Goal: Navigation & Orientation: Find specific page/section

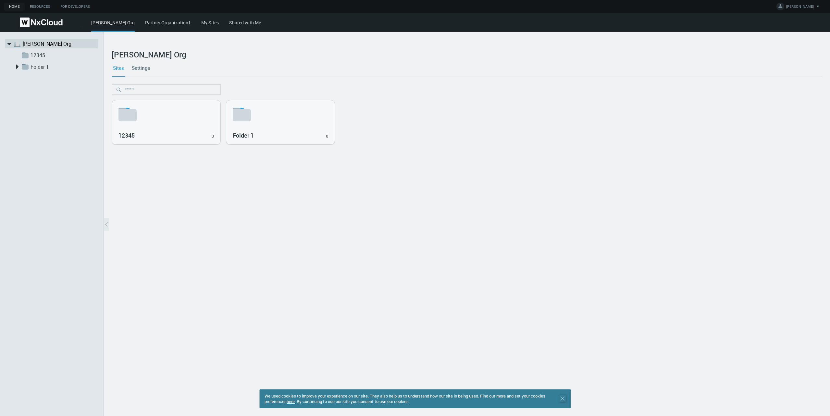
click at [563, 399] on icon ".st0 { stroke : #698796; } Close" at bounding box center [562, 399] width 6 height 6
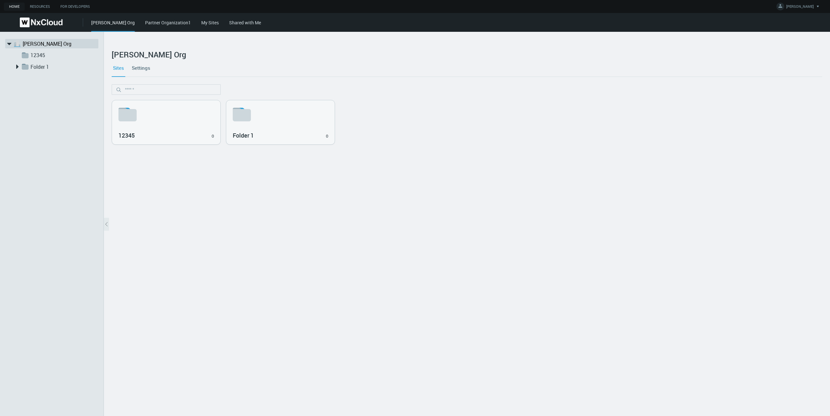
click at [201, 24] on link "My Sites" at bounding box center [210, 22] width 18 height 6
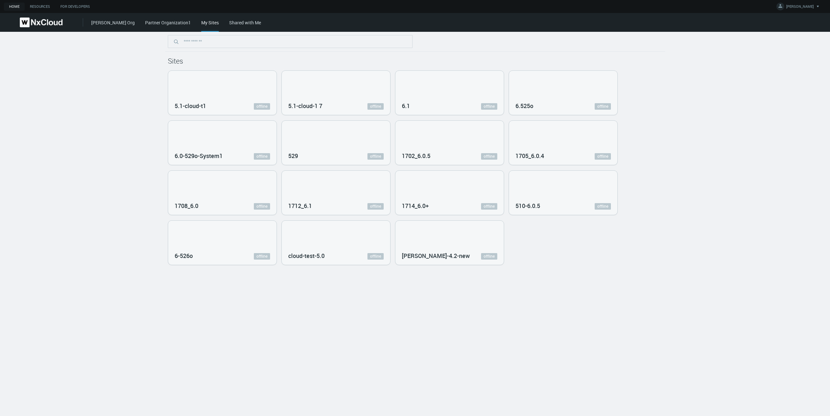
click at [222, 26] on div "[PERSON_NAME] Org Partner Organization1 My Sites Shared with Me" at bounding box center [460, 22] width 739 height 19
click at [229, 22] on link "Shared with Me" at bounding box center [245, 22] width 32 height 6
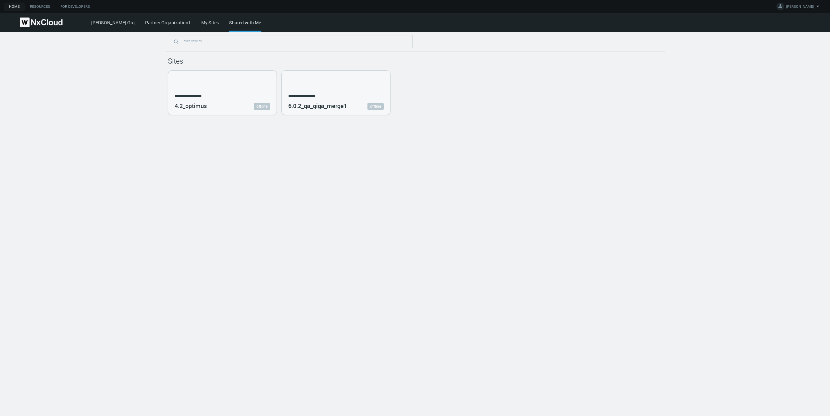
click at [229, 22] on div "Shared with Me" at bounding box center [245, 25] width 32 height 13
click at [97, 20] on link "[PERSON_NAME] Org" at bounding box center [113, 22] width 44 height 6
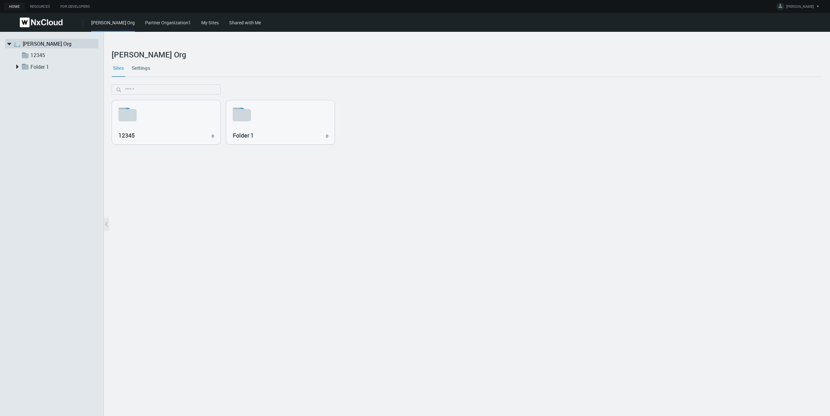
click at [138, 26] on div "[PERSON_NAME] Org Partner Organization1 My Sites Shared with Me" at bounding box center [460, 22] width 739 height 19
click at [145, 24] on link "Partner Organization1" at bounding box center [168, 22] width 46 height 6
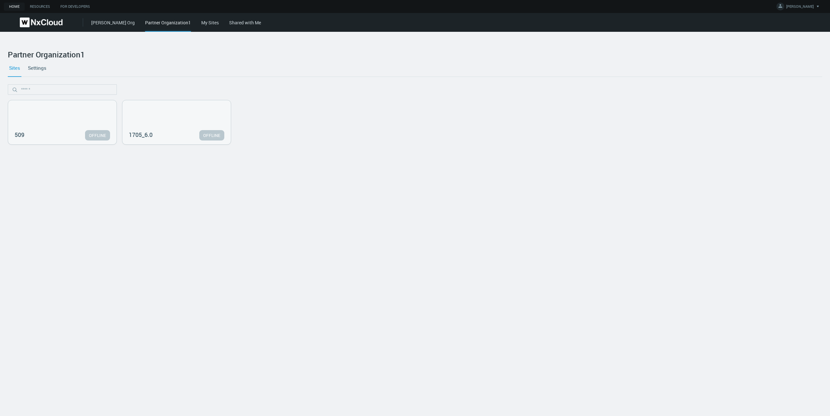
click at [201, 24] on link "My Sites" at bounding box center [210, 22] width 18 height 6
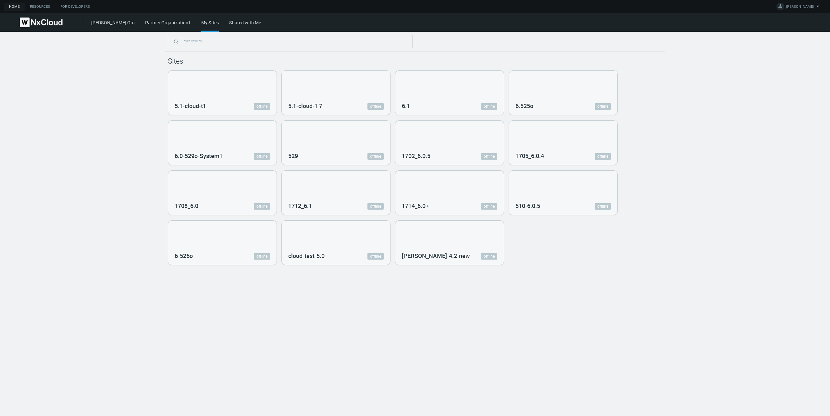
click at [145, 20] on link "Partner Organization1" at bounding box center [168, 22] width 46 height 6
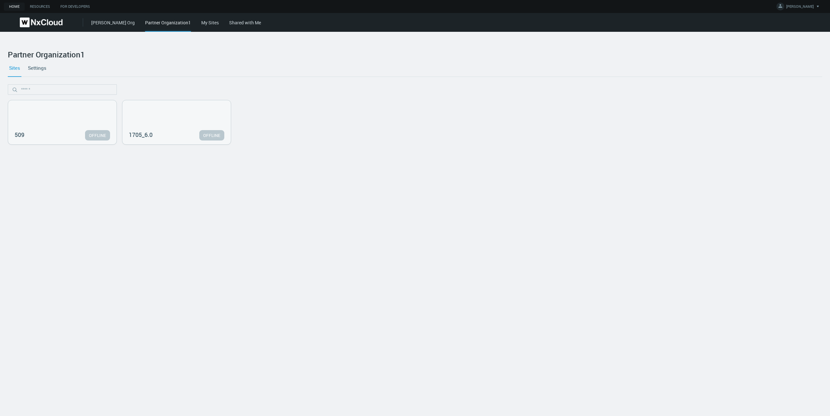
click at [201, 24] on link "My Sites" at bounding box center [210, 22] width 18 height 6
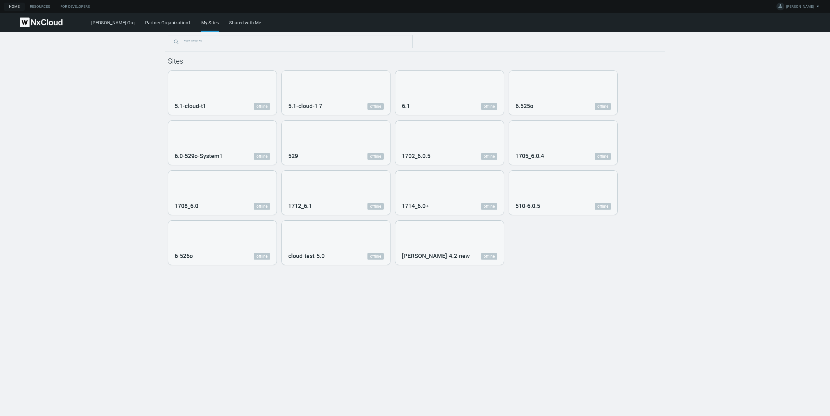
click at [201, 24] on div "My Sites" at bounding box center [210, 25] width 18 height 13
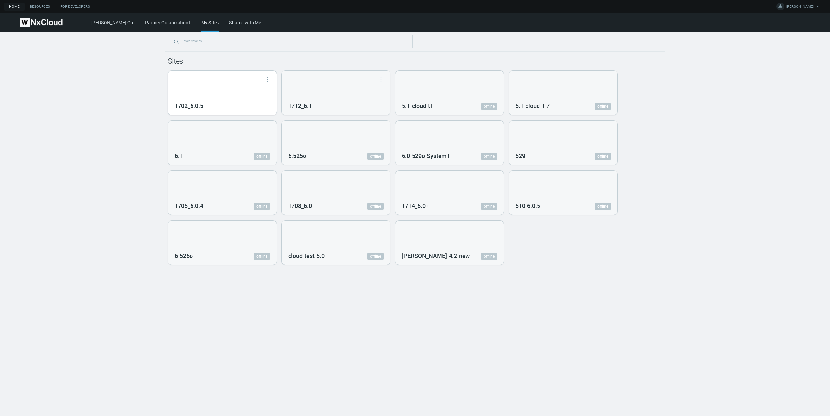
click at [204, 93] on div "1702_6.0.5" at bounding box center [222, 93] width 108 height 44
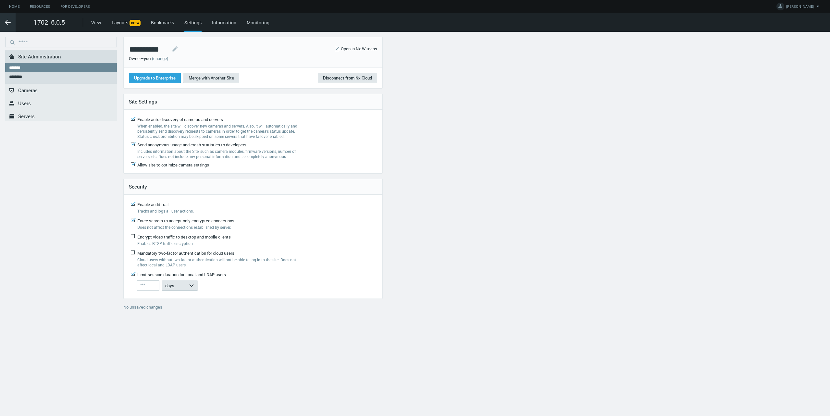
click at [5, 20] on icon ".arrow {fill-rule:evenodd;clip-rule:evenodd;fill:none;stroke:var(--btn-arrow-co…" at bounding box center [8, 23] width 8 height 8
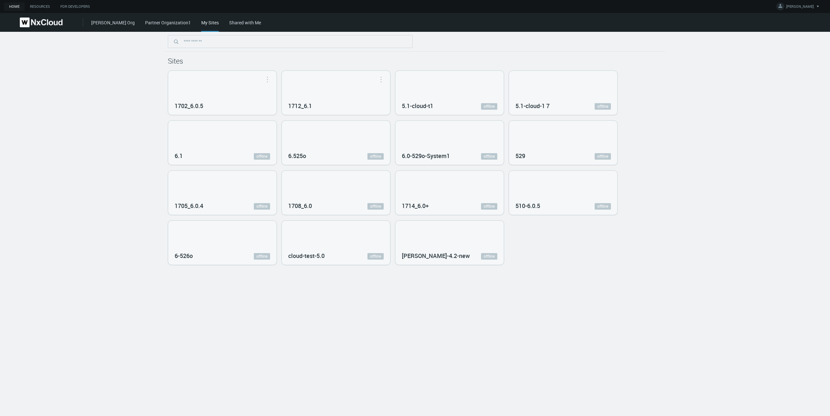
click at [34, 27] on img at bounding box center [41, 23] width 43 height 10
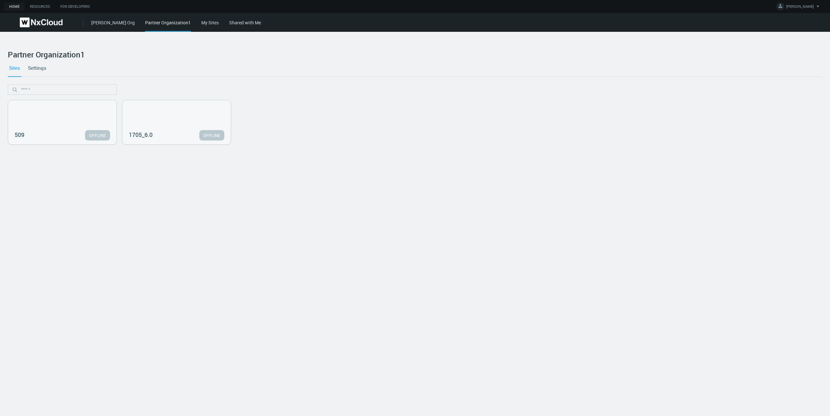
click at [98, 24] on link "[PERSON_NAME] Org" at bounding box center [113, 22] width 44 height 6
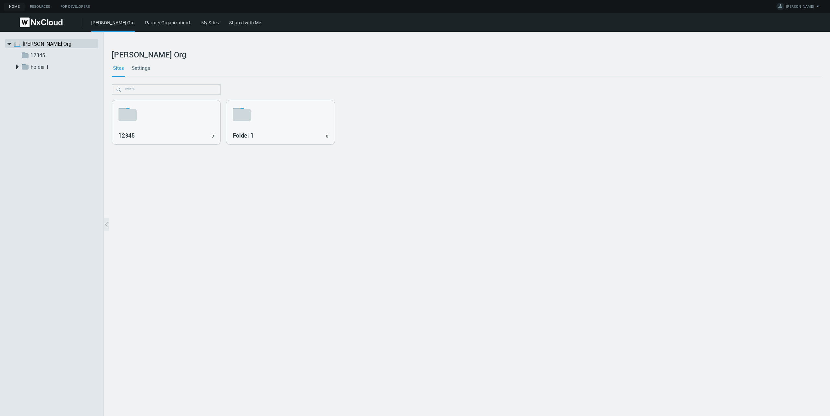
click at [175, 12] on div "Home Resources For Developers [PERSON_NAME] Account Settings Change Password Se…" at bounding box center [415, 6] width 830 height 13
click at [201, 23] on link "My Sites" at bounding box center [210, 22] width 18 height 6
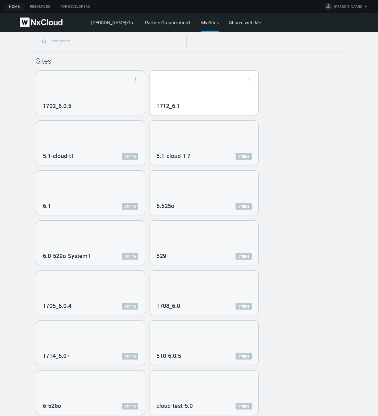
click at [201, 97] on div "1712_6.1" at bounding box center [204, 93] width 108 height 44
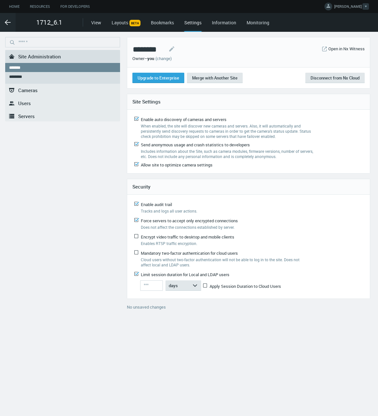
click at [348, 4] on span "[PERSON_NAME]" at bounding box center [349, 7] width 28 height 7
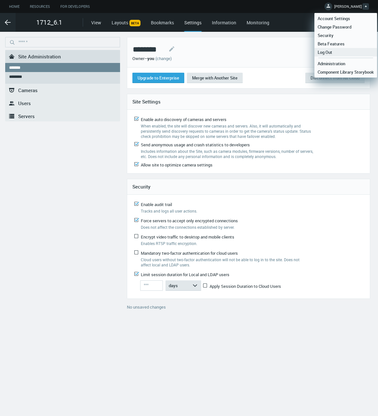
click at [335, 51] on span "Log Out" at bounding box center [325, 52] width 21 height 6
